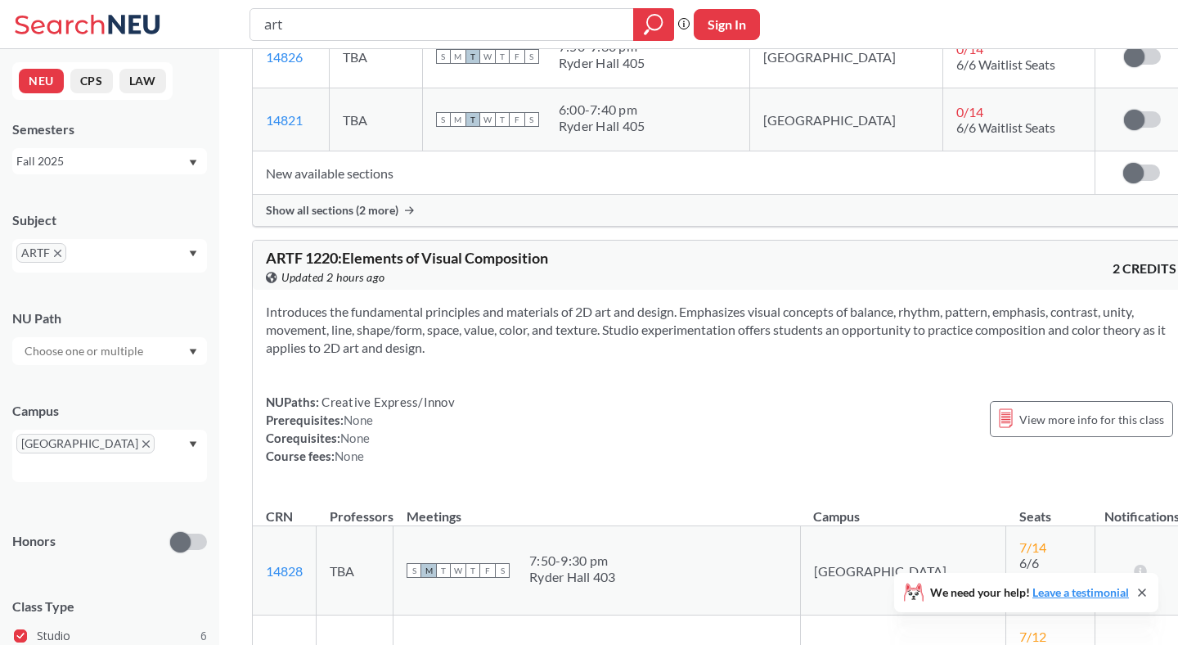
scroll to position [52, 0]
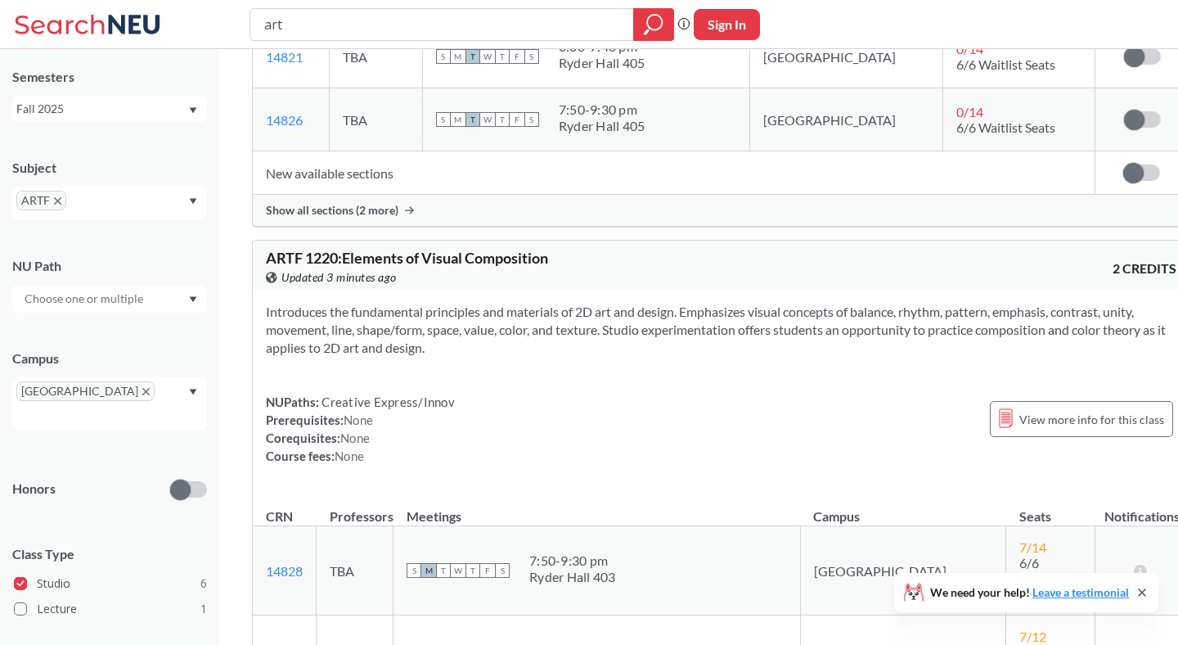
click at [450, 290] on div "Introduces the fundamental principles and materials of 2D art and design. Empha…" at bounding box center [721, 390] width 937 height 201
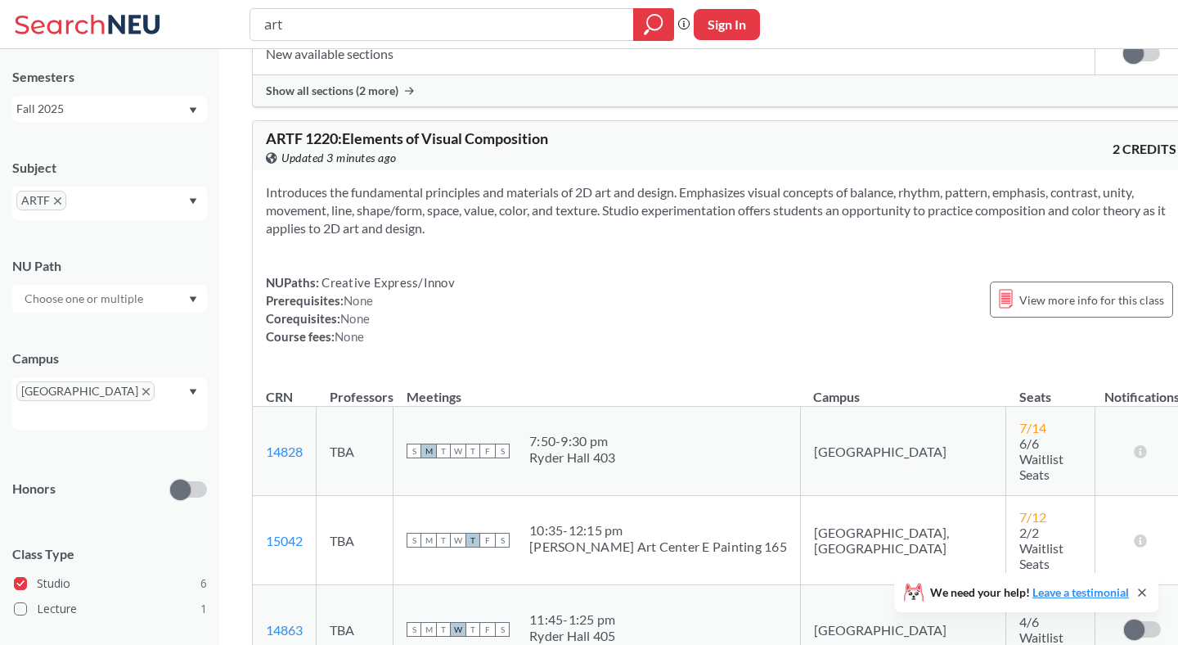
scroll to position [1235, 0]
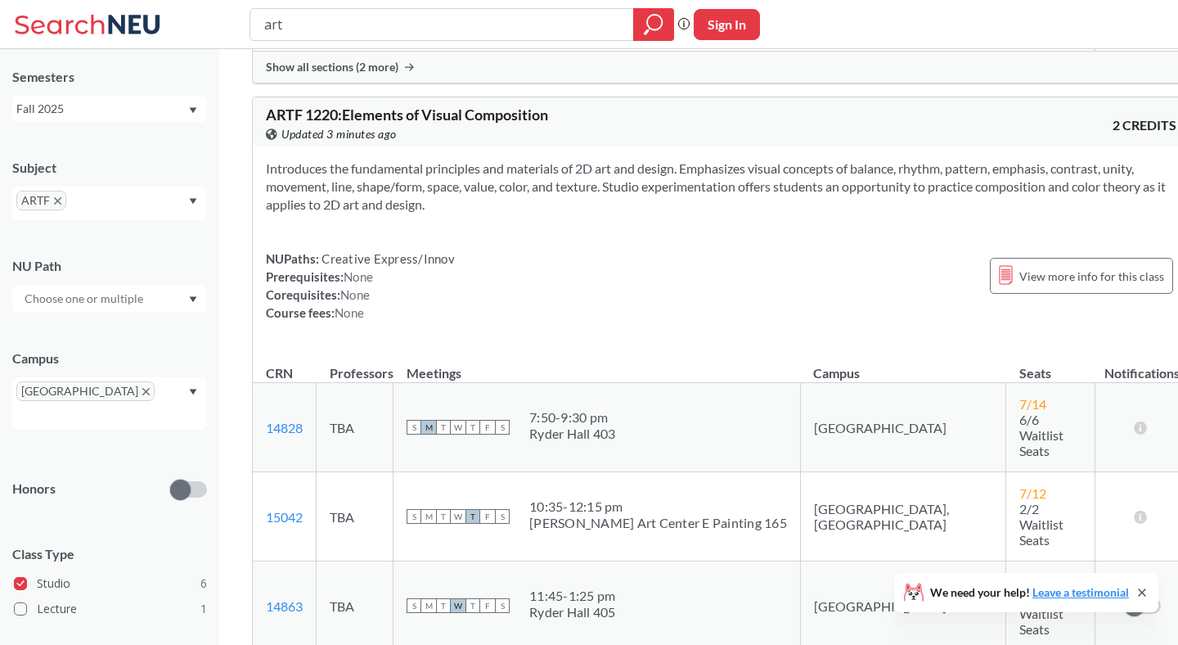
click at [369, 383] on td "TBA" at bounding box center [355, 427] width 77 height 89
click at [425, 259] on div "Introduces the fundamental principles and materials of 2D art and design. Empha…" at bounding box center [721, 246] width 937 height 201
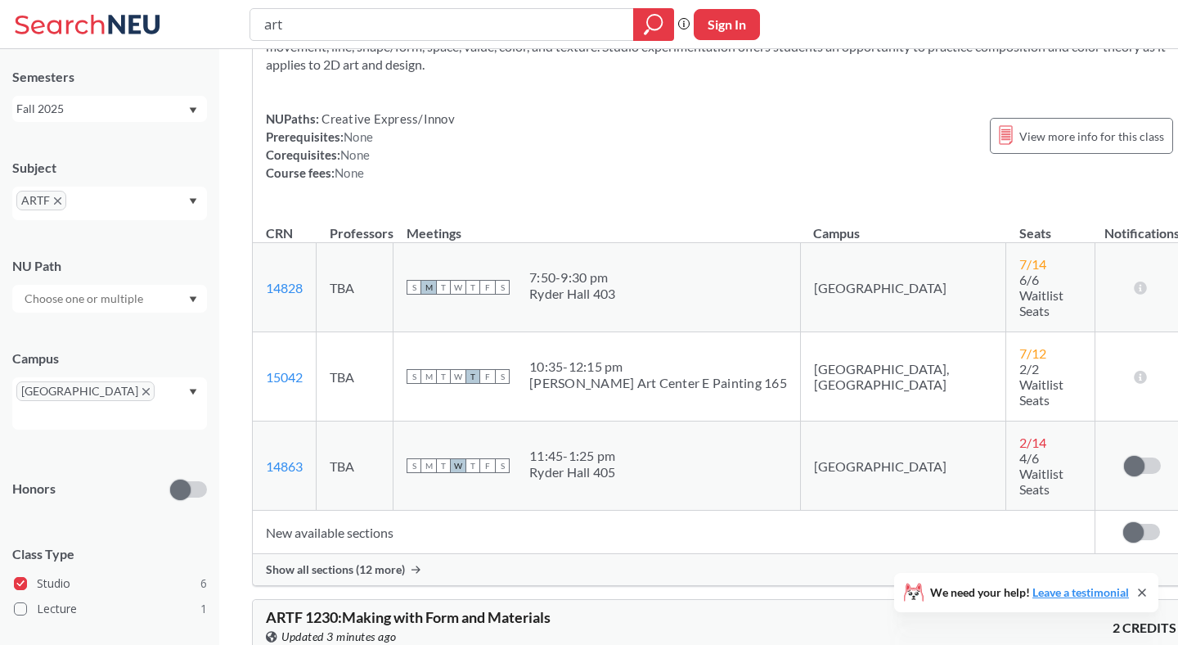
scroll to position [1377, 0]
drag, startPoint x: 674, startPoint y: 213, endPoint x: 586, endPoint y: 169, distance: 98.4
click at [586, 241] on td "S M T W T F S 7:50 - 9:30 pm [GEOGRAPHIC_DATA] 403" at bounding box center [596, 285] width 407 height 89
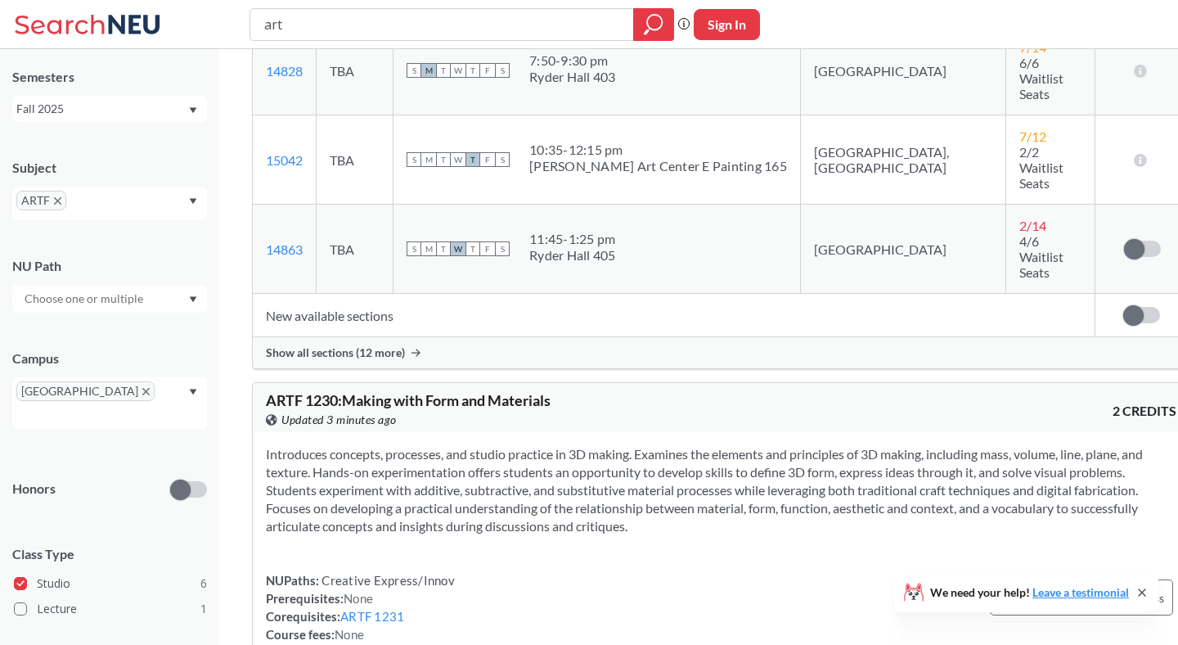
scroll to position [1592, 0]
click at [494, 444] on section "Introduces concepts, processes, and studio practice in 3D making. Examines the …" at bounding box center [721, 489] width 910 height 90
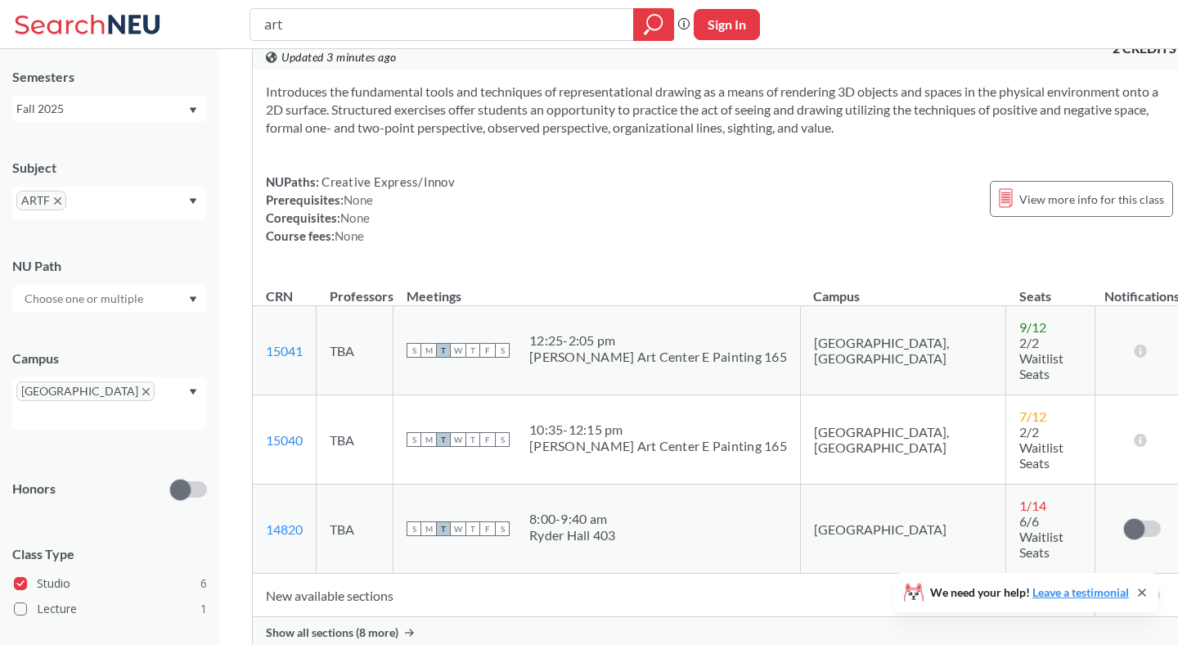
scroll to position [0, 0]
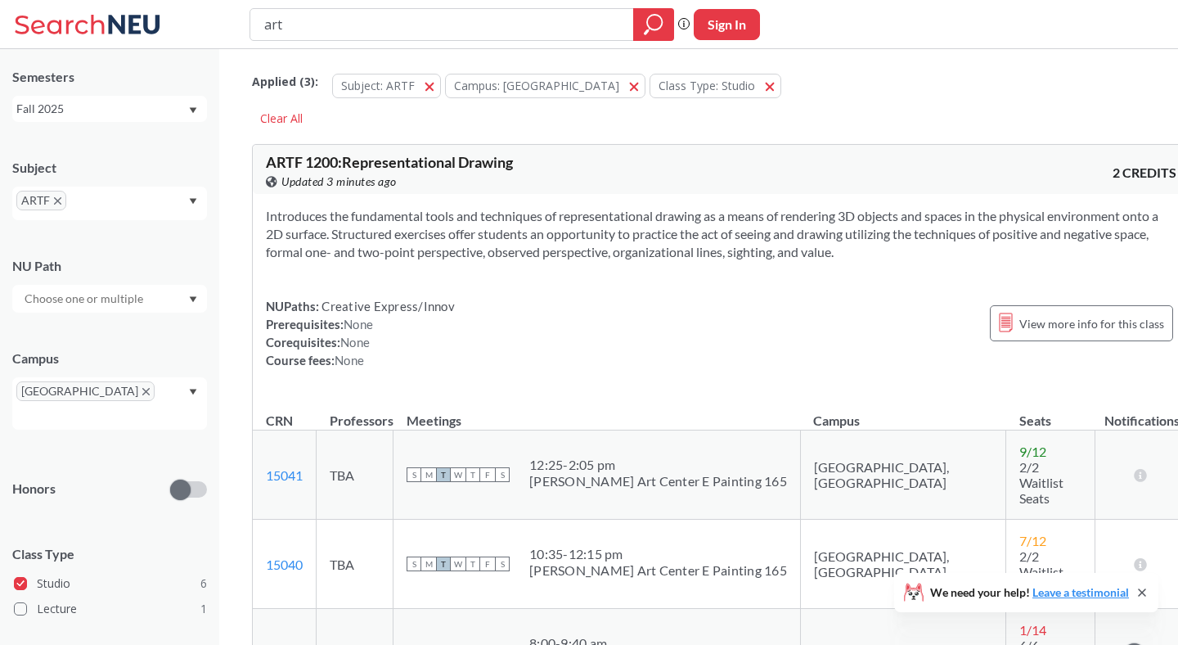
click at [493, 301] on div "NUPaths: Creative Express/Innov Prerequisites: None Corequisites: None Course f…" at bounding box center [721, 333] width 910 height 72
click at [89, 213] on input "text" at bounding box center [94, 206] width 48 height 20
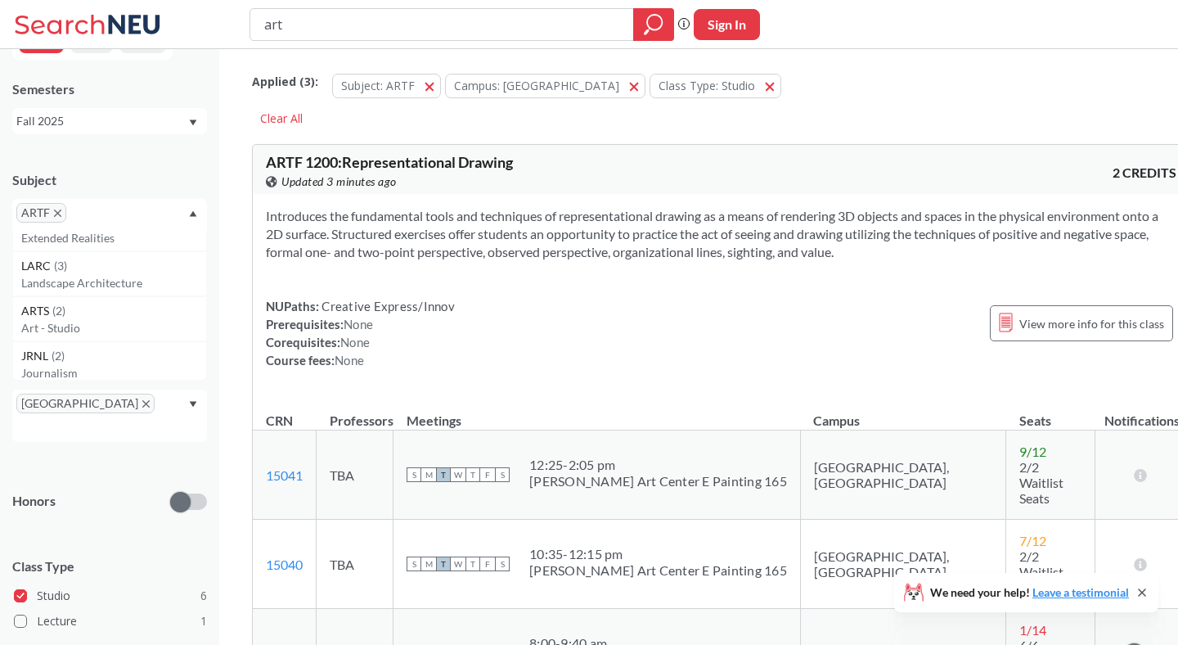
scroll to position [352, 0]
click at [64, 317] on p "Art - Studio" at bounding box center [113, 317] width 185 height 16
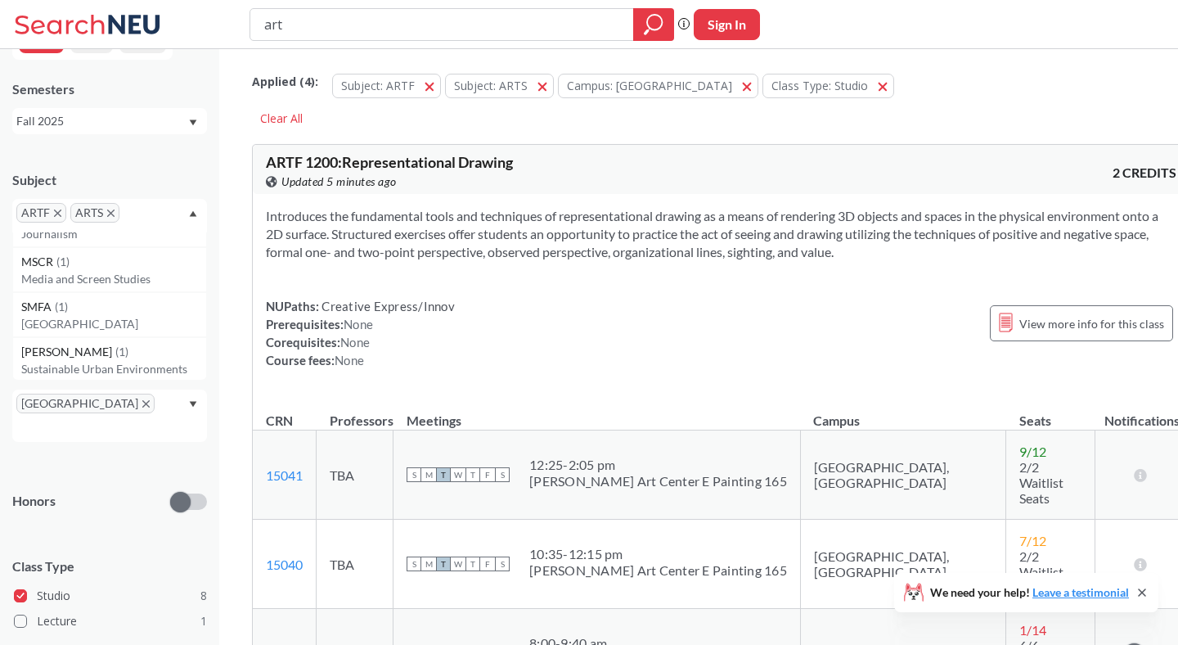
scroll to position [438, 0]
click at [132, 307] on div "SMFA ( 1 )" at bounding box center [113, 304] width 185 height 18
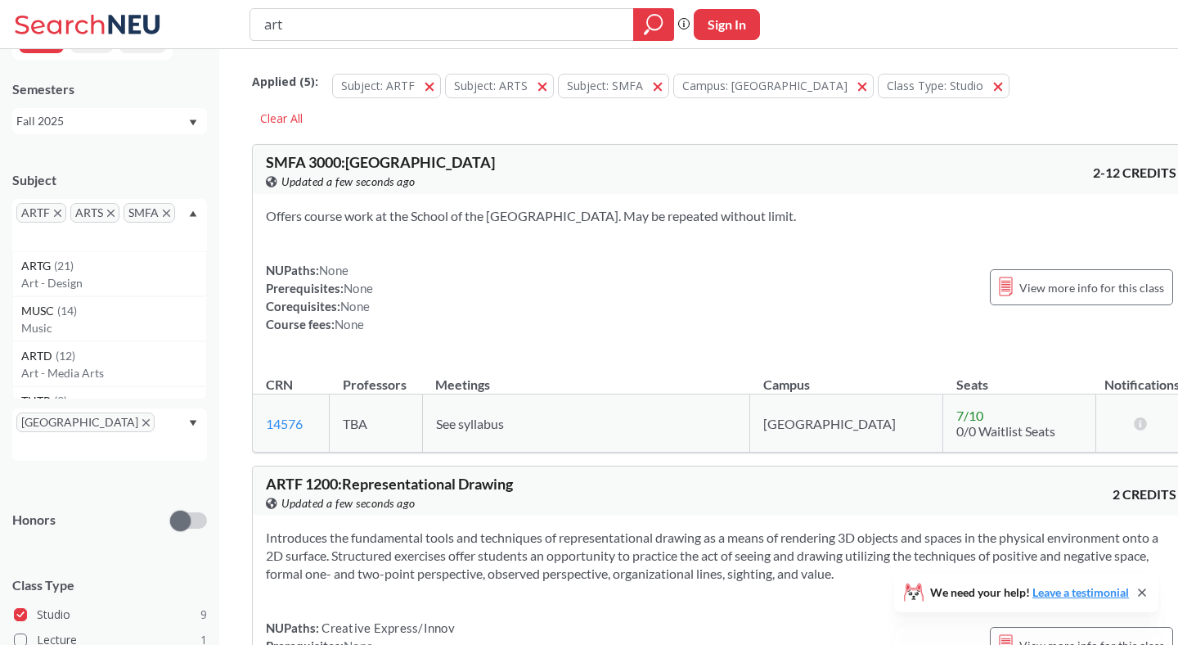
click at [447, 218] on section "Offers course work at the School of the [GEOGRAPHIC_DATA]. May be repeated with…" at bounding box center [721, 216] width 910 height 18
click at [556, 254] on div "Offers course work at the School of the [GEOGRAPHIC_DATA]. May be repeated with…" at bounding box center [721, 276] width 937 height 165
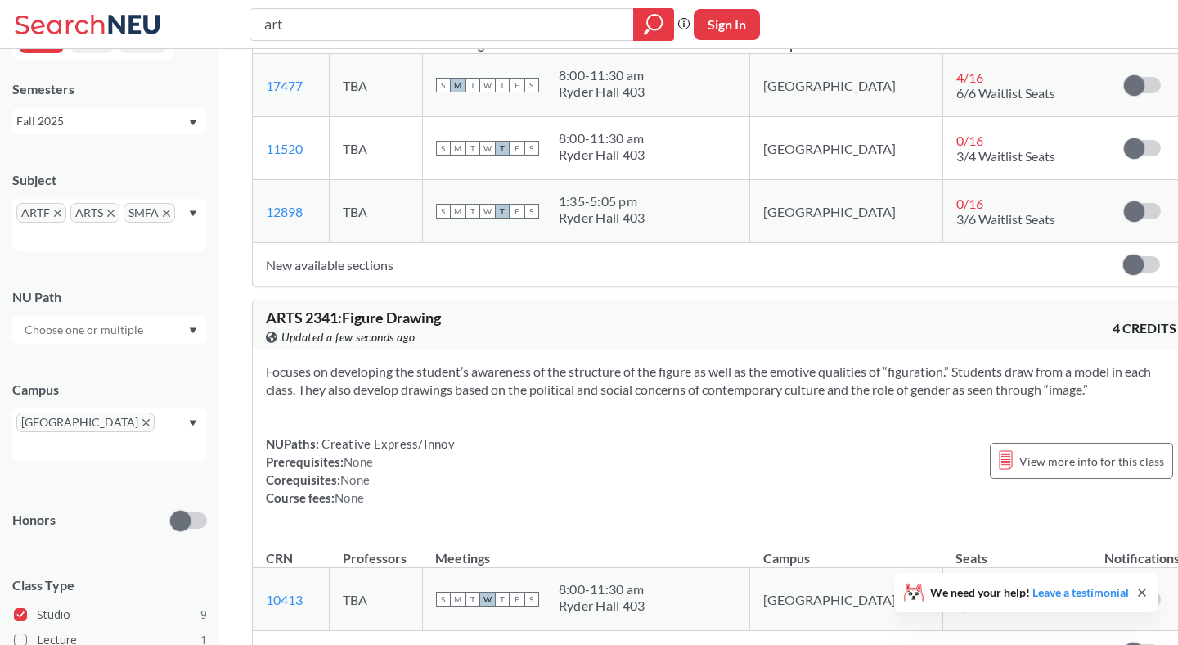
scroll to position [4408, 0]
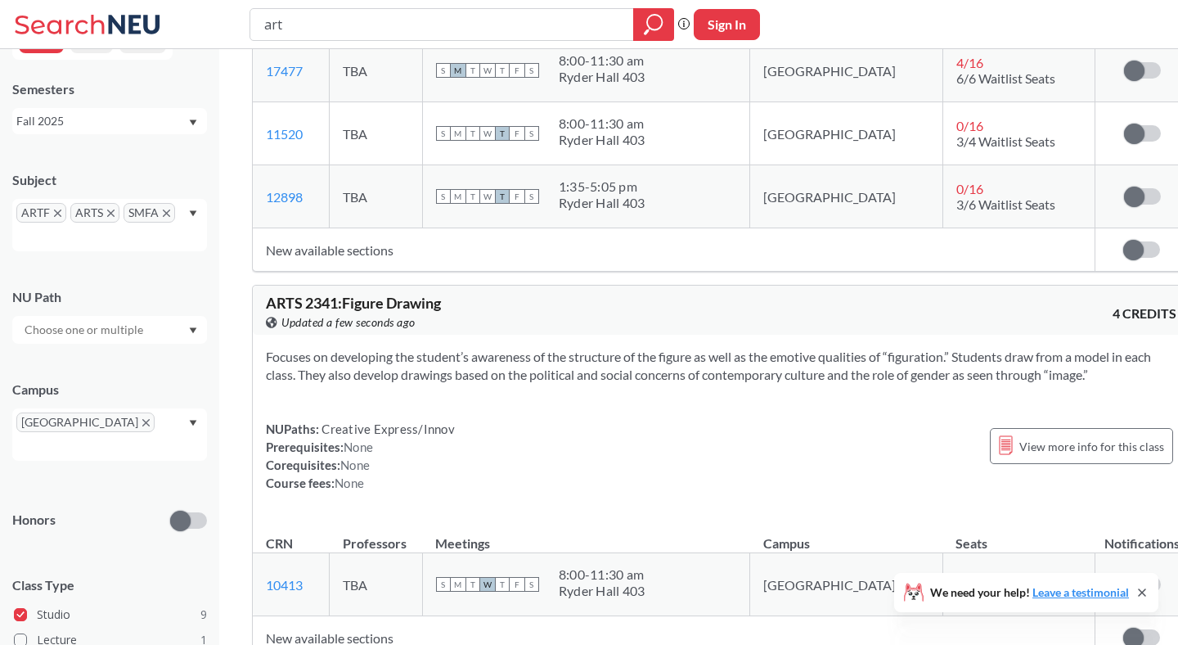
click at [654, 420] on div "NUPaths: Creative Express/Innov Prerequisites: None Corequisites: None Course f…" at bounding box center [721, 456] width 910 height 72
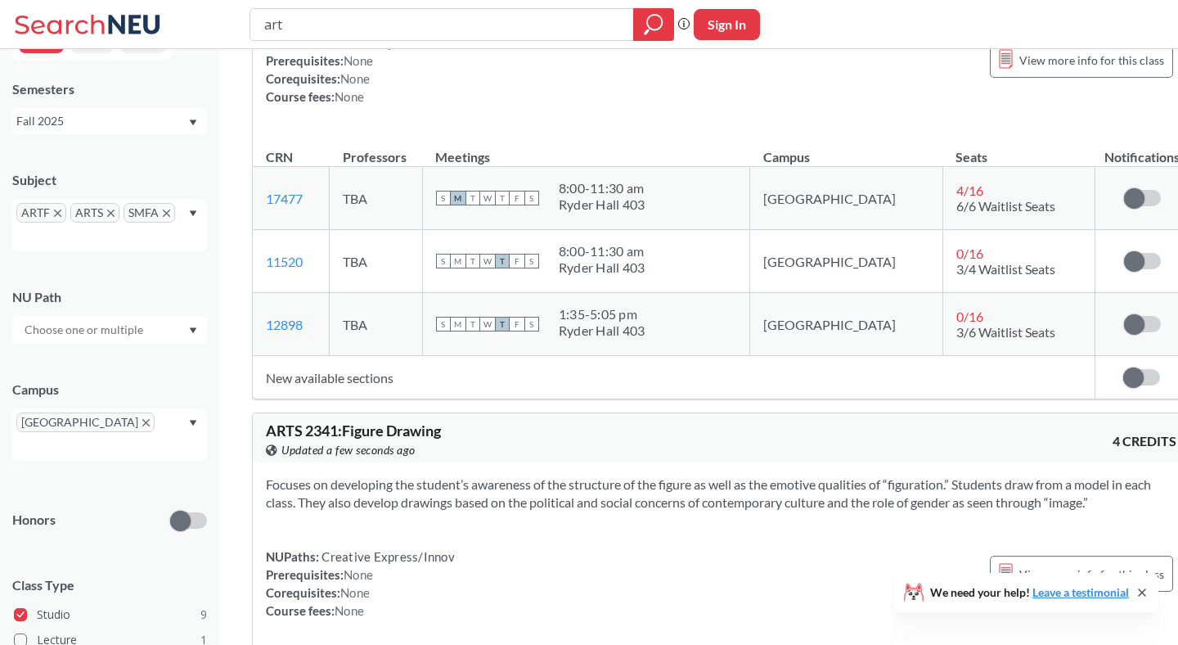
scroll to position [4283, 0]
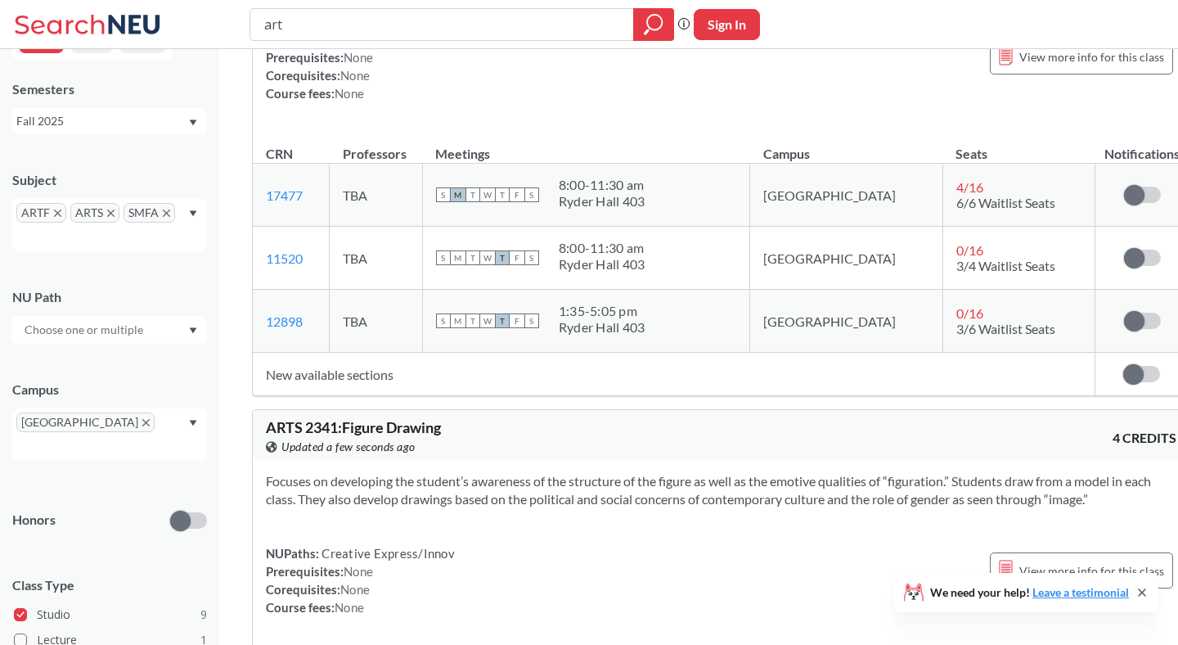
click at [193, 211] on icon "Dropdown arrow" at bounding box center [193, 213] width 7 height 6
click at [168, 218] on span "SMFA" at bounding box center [150, 213] width 52 height 20
click at [167, 203] on span "SMFA" at bounding box center [150, 213] width 52 height 20
click at [167, 210] on icon "X to remove pill" at bounding box center [166, 212] width 7 height 7
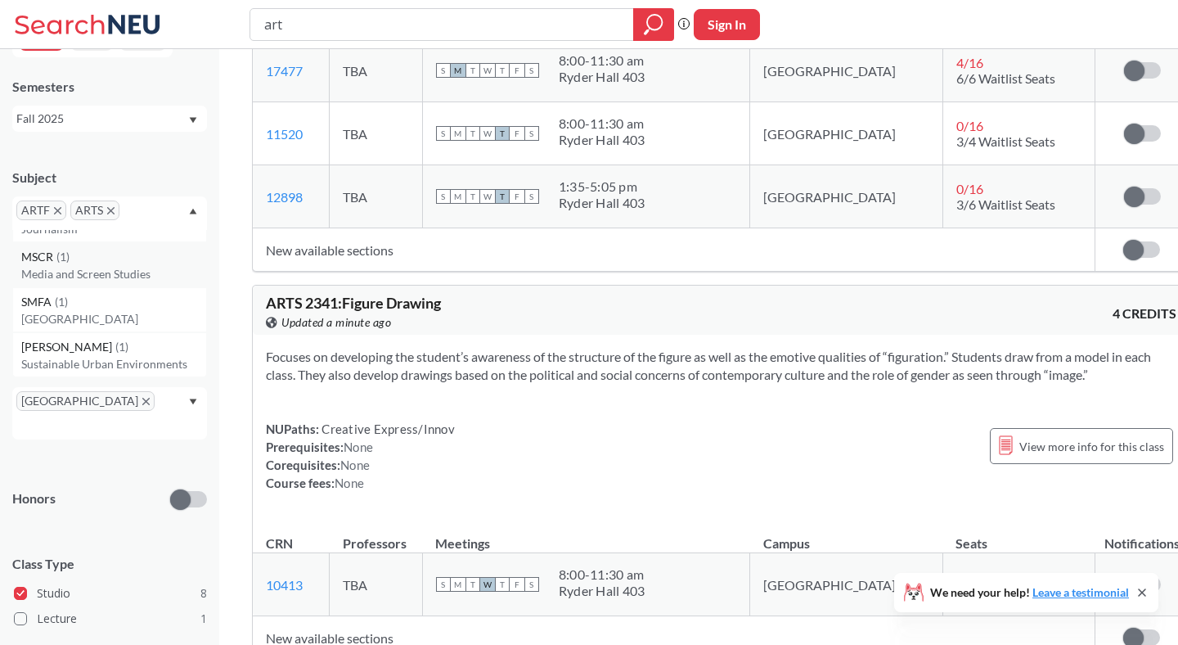
scroll to position [44, 0]
click at [110, 207] on icon "X to remove pill" at bounding box center [110, 208] width 7 height 7
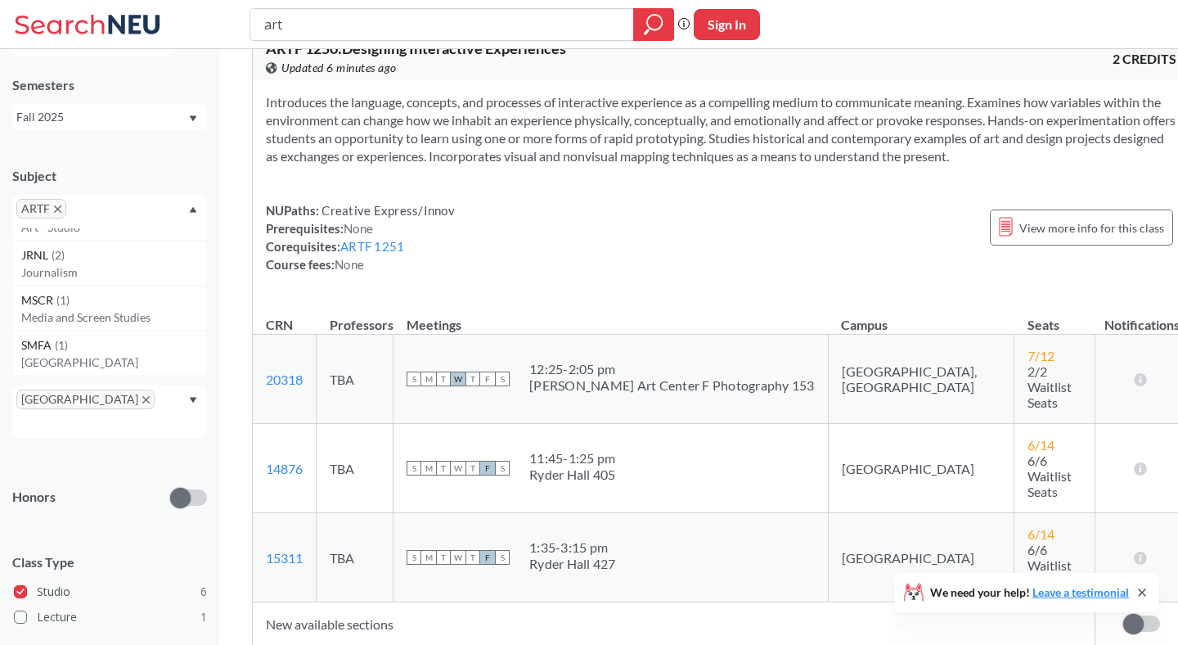
scroll to position [483, 0]
click at [55, 214] on span "ARTF" at bounding box center [41, 209] width 50 height 20
click at [53, 200] on span "ARTF" at bounding box center [41, 209] width 50 height 20
click at [61, 207] on span "ARTF" at bounding box center [41, 209] width 50 height 20
click at [61, 208] on span "ARTF" at bounding box center [41, 209] width 50 height 20
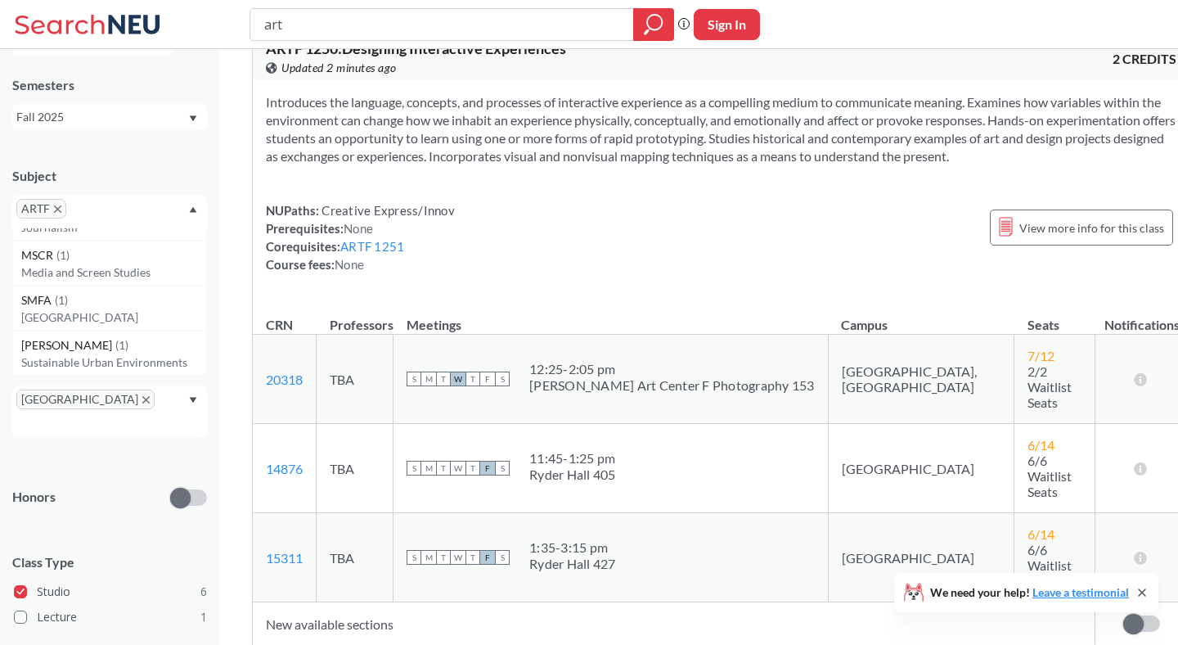
click at [92, 211] on input "text" at bounding box center [94, 214] width 48 height 20
click at [191, 204] on div "ARTF" at bounding box center [109, 212] width 195 height 34
click at [202, 215] on div "ARTF" at bounding box center [109, 212] width 195 height 34
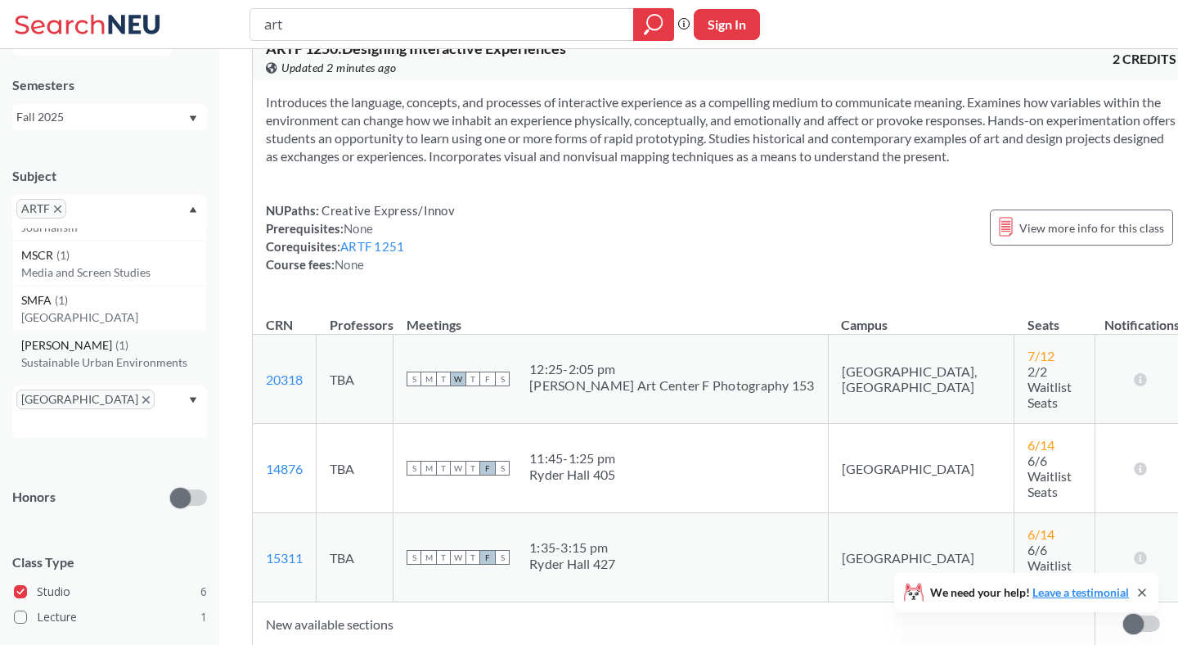
click at [88, 356] on p "Sustainable Urban Environments" at bounding box center [113, 362] width 185 height 16
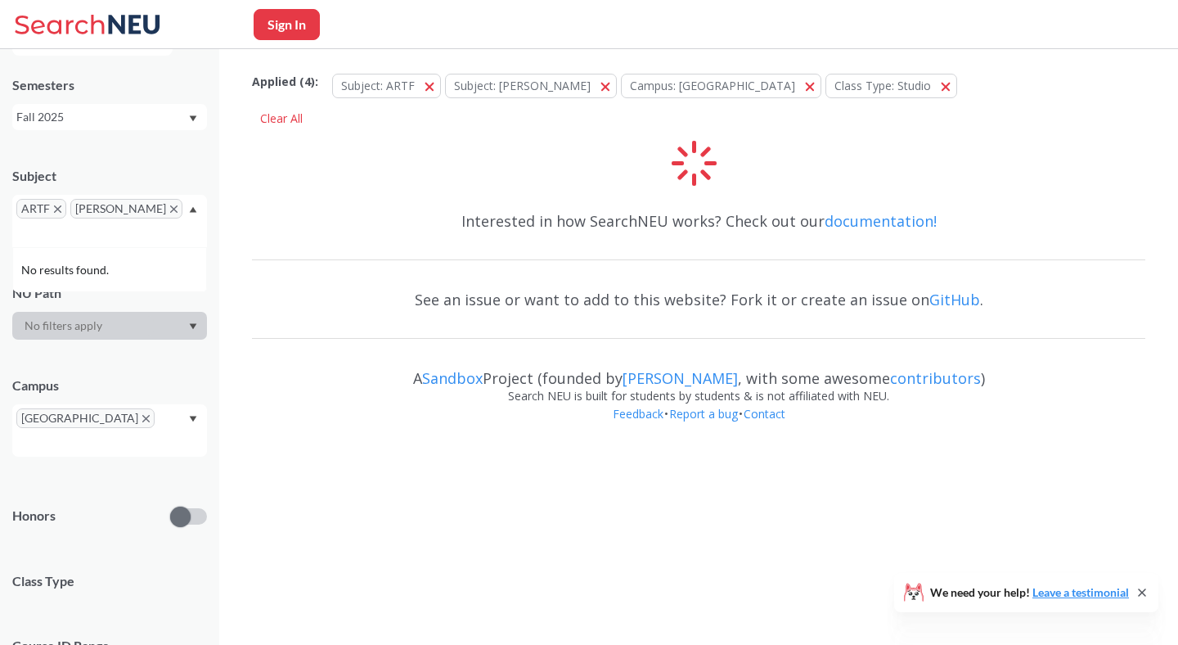
click at [56, 207] on icon "X to remove pill" at bounding box center [57, 208] width 7 height 7
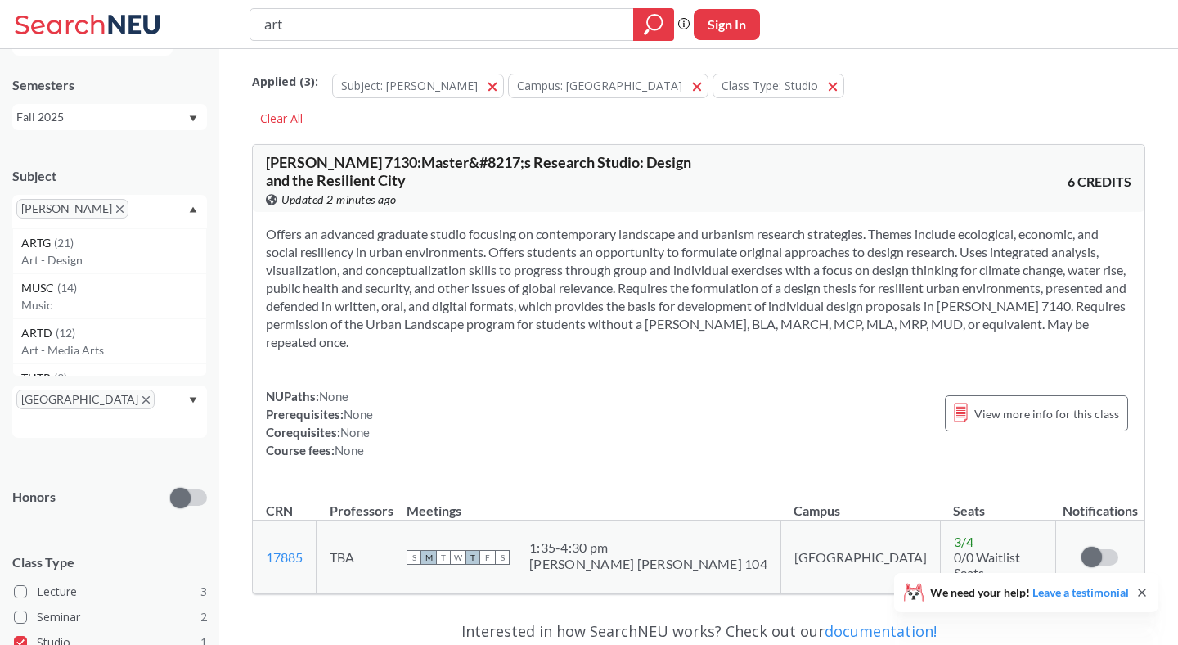
click at [56, 218] on span "[PERSON_NAME]" at bounding box center [72, 209] width 112 height 20
click at [66, 257] on p "Art - Design" at bounding box center [113, 260] width 185 height 16
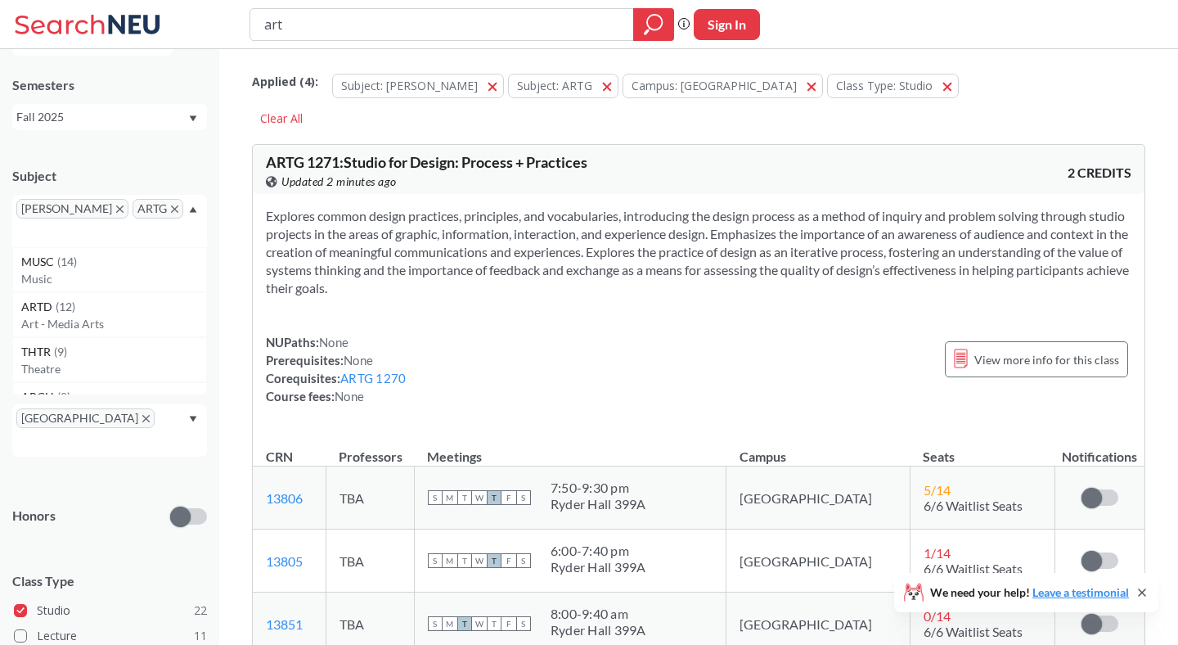
click at [63, 208] on span "[PERSON_NAME]" at bounding box center [72, 209] width 112 height 20
click at [538, 276] on section "Explores common design practices, principles, and vocabularies, introducing the…" at bounding box center [698, 252] width 865 height 90
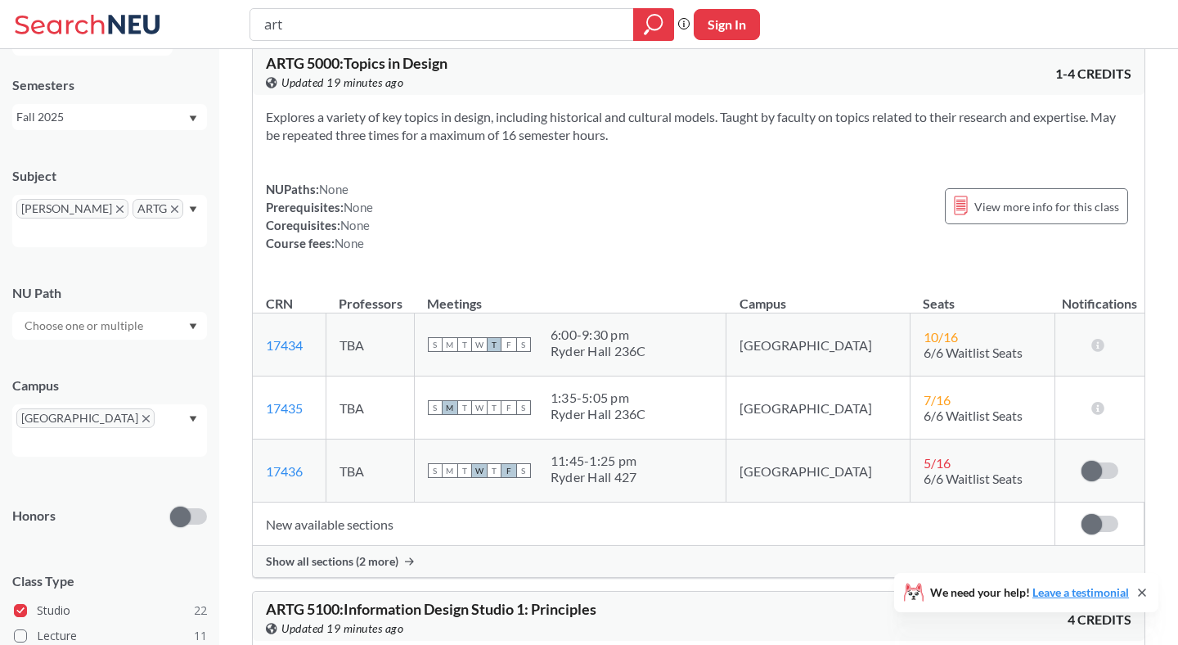
scroll to position [5552, 0]
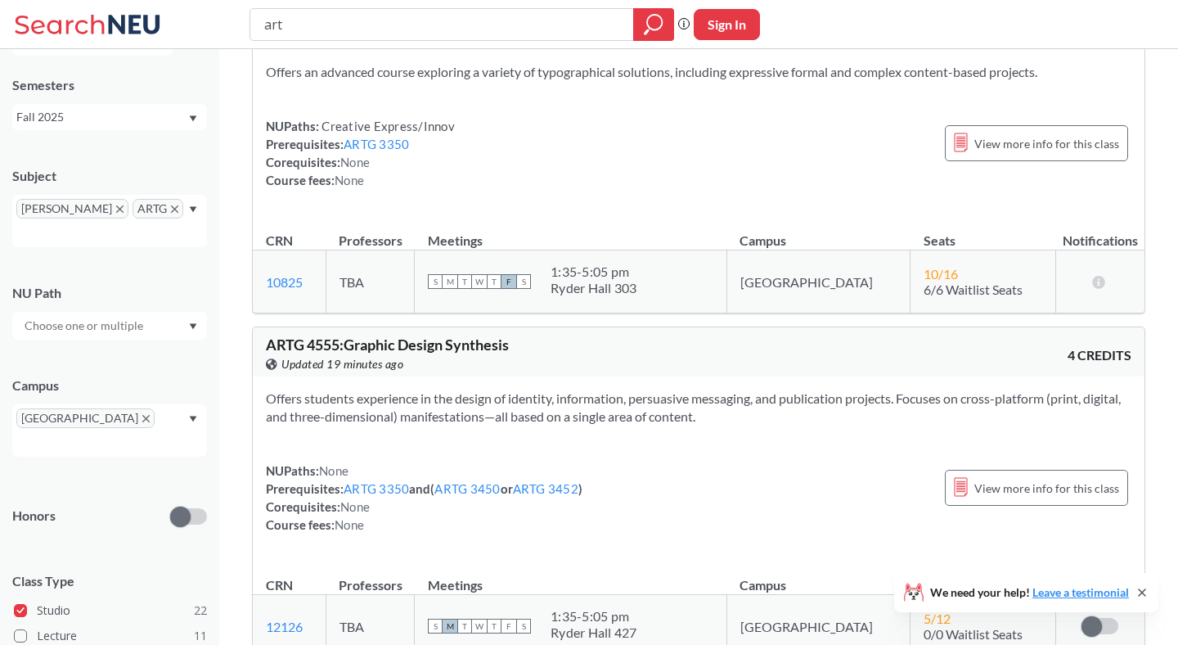
click at [152, 314] on div at bounding box center [109, 326] width 195 height 28
click at [153, 313] on div at bounding box center [109, 326] width 195 height 28
